Goal: Transaction & Acquisition: Purchase product/service

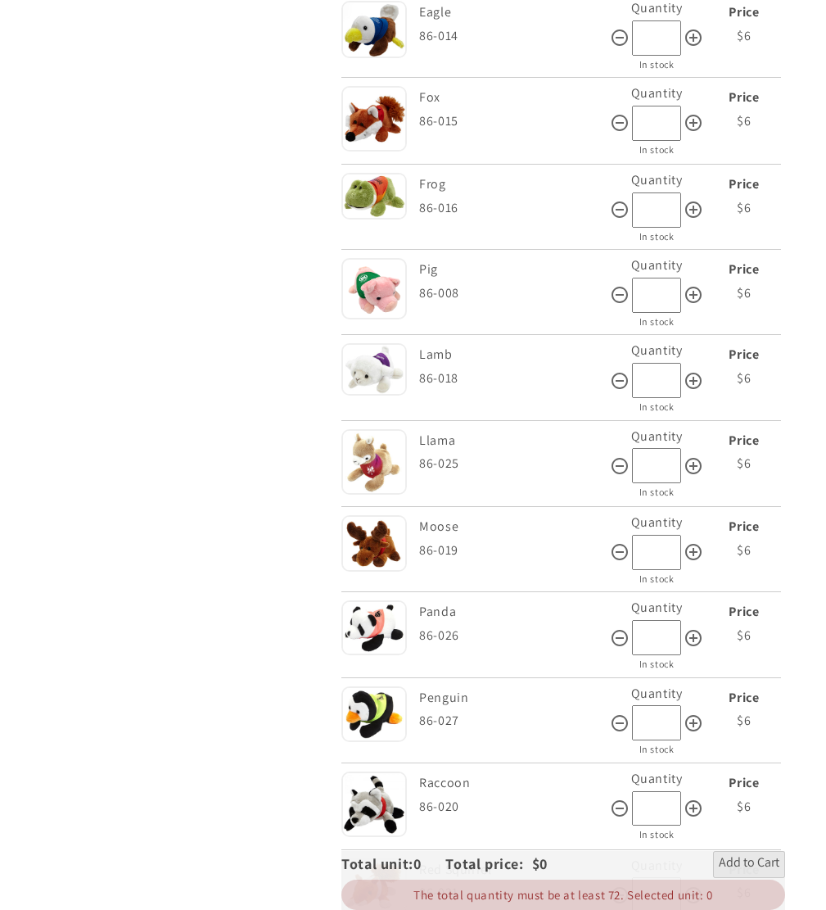
scroll to position [1965, 0]
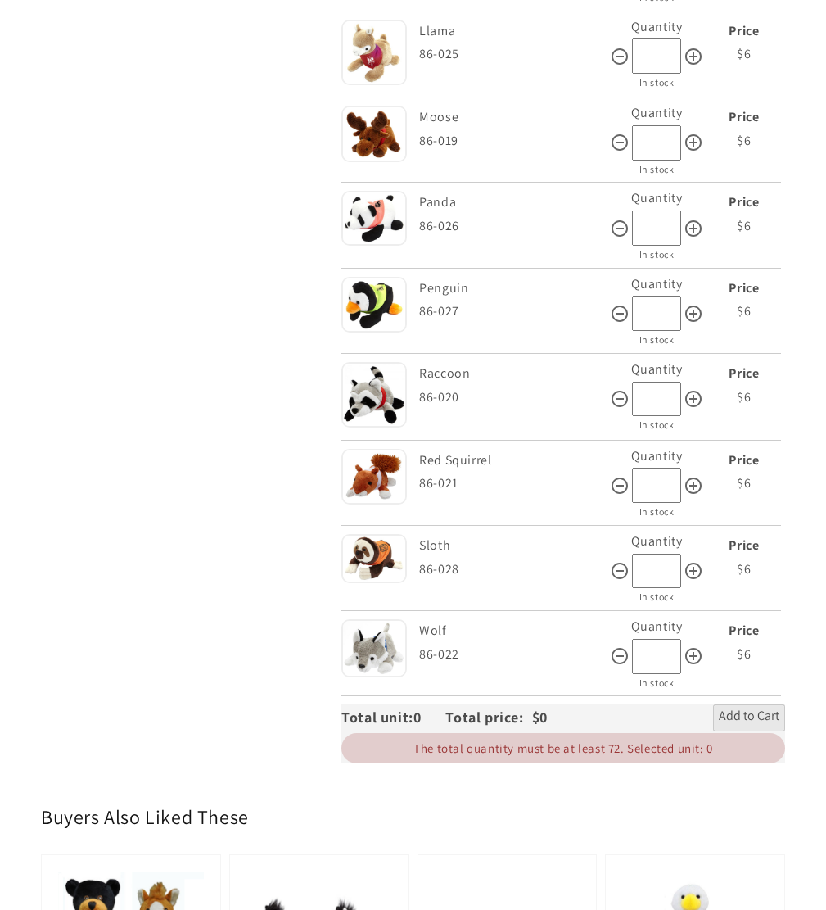
scroll to position [2476, 0]
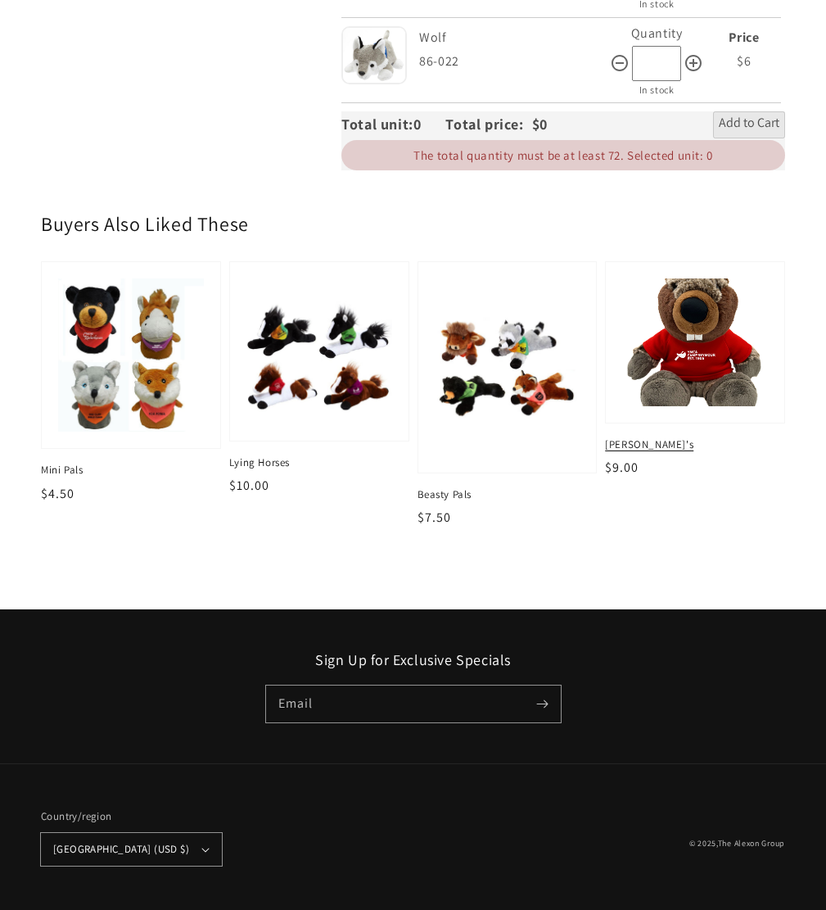
click at [683, 304] on img at bounding box center [696, 342] width 150 height 131
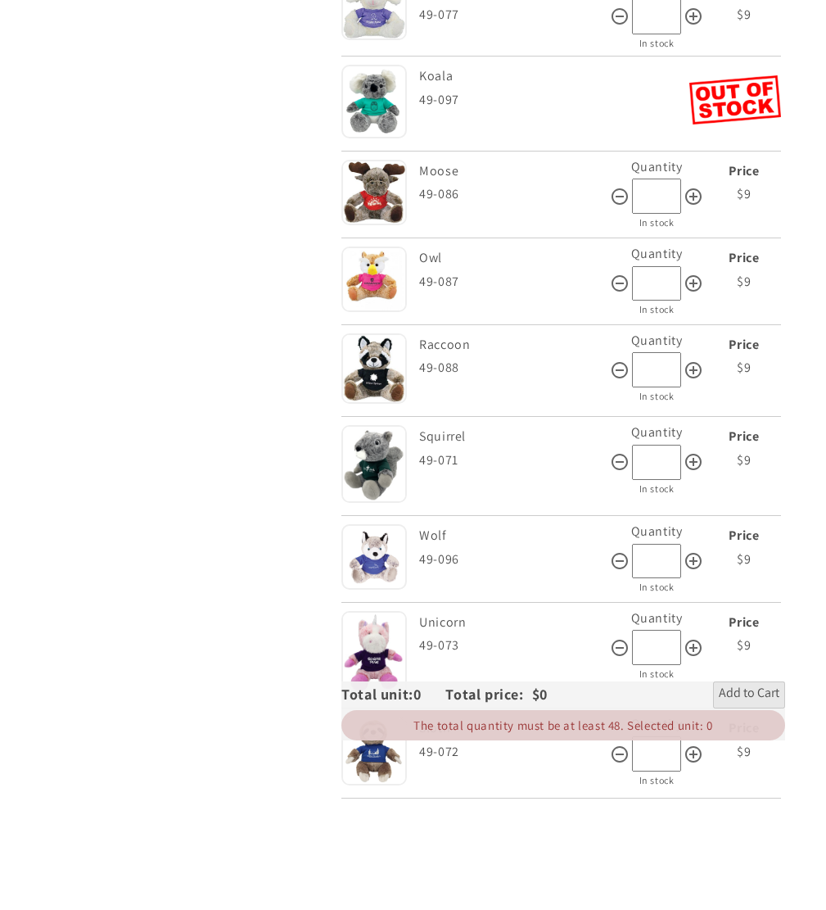
scroll to position [1720, 0]
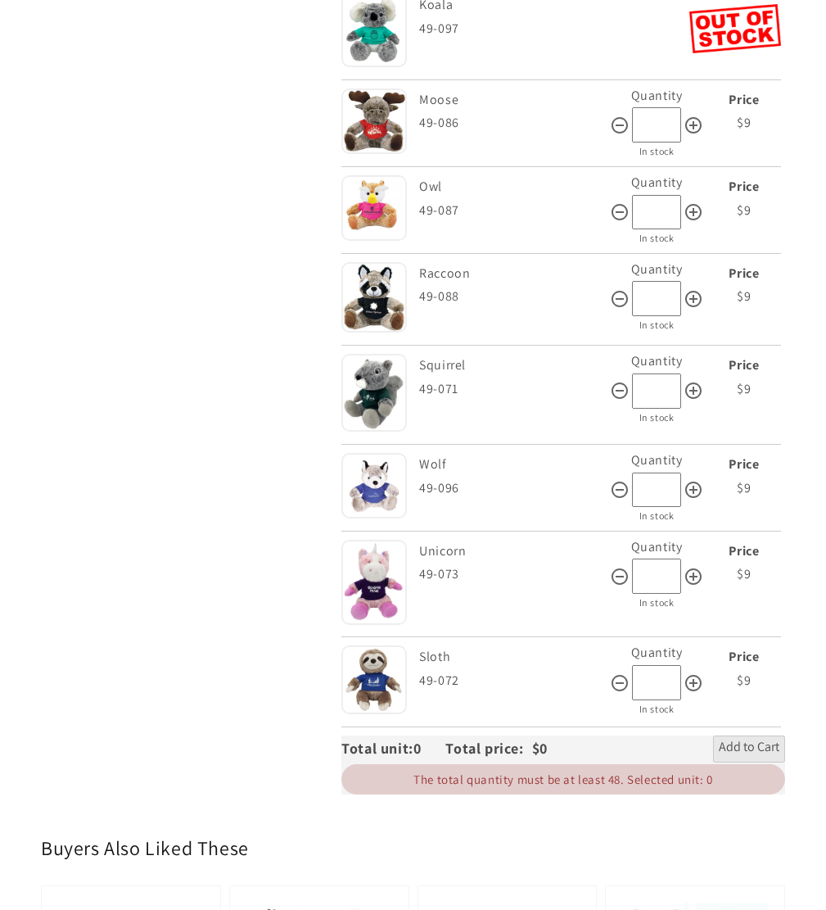
click at [376, 492] on img at bounding box center [374, 486] width 66 height 66
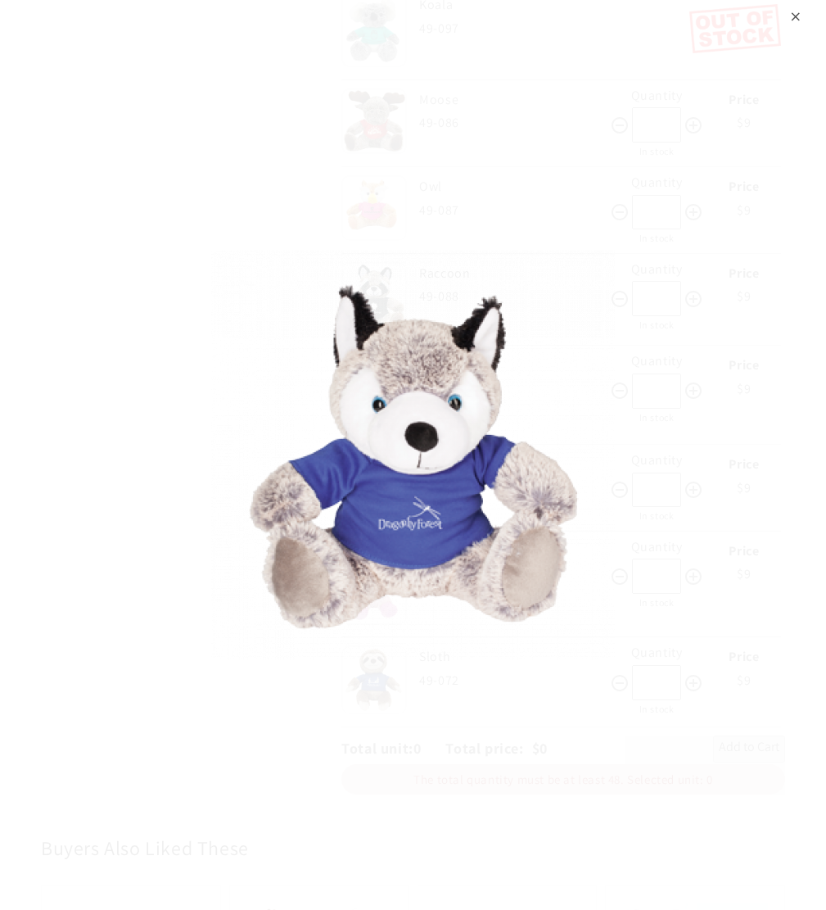
drag, startPoint x: 247, startPoint y: 193, endPoint x: 230, endPoint y: 206, distance: 21.1
click at [246, 193] on div "⨉" at bounding box center [413, 455] width 826 height 910
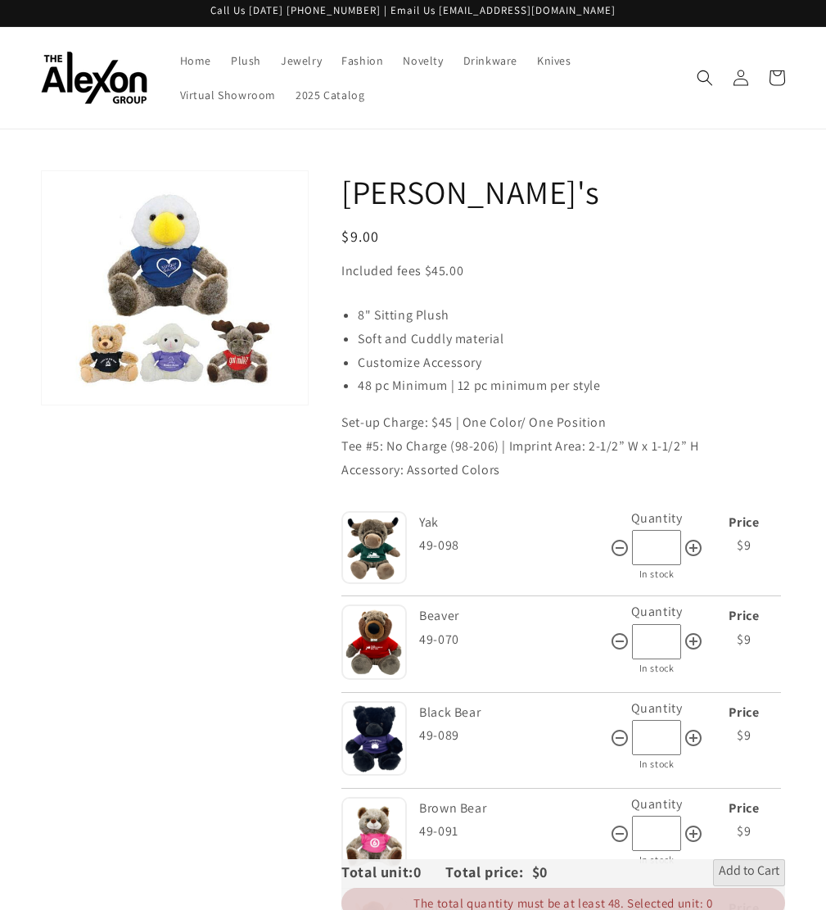
scroll to position [0, 0]
